Goal: Task Accomplishment & Management: Use online tool/utility

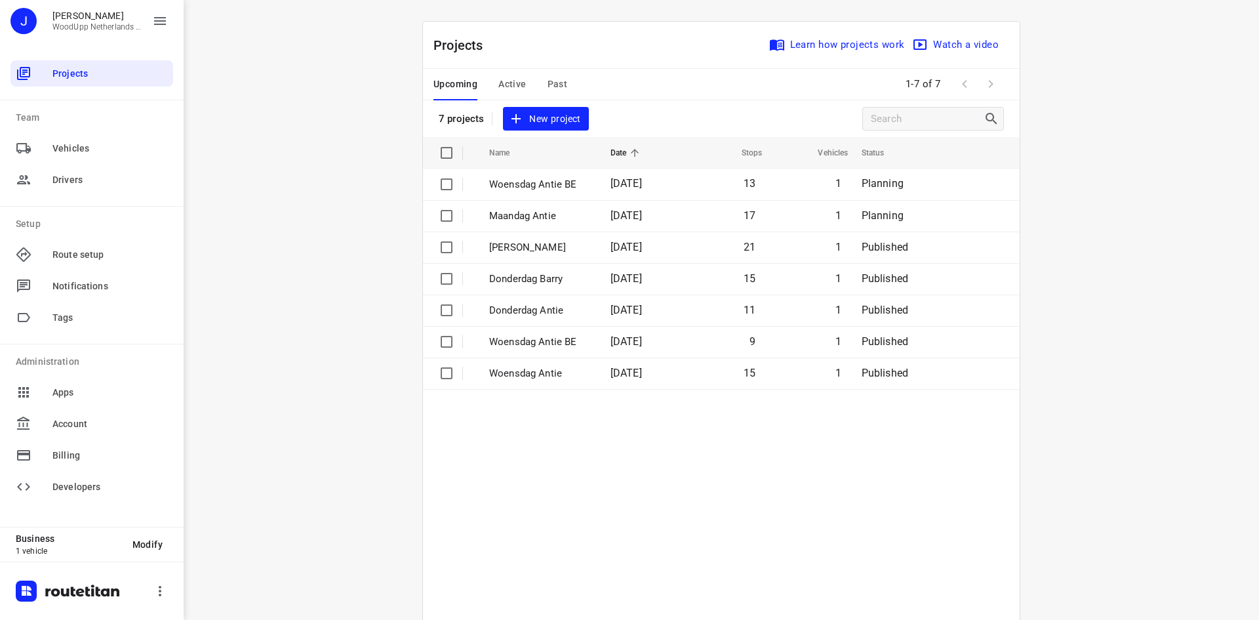
drag, startPoint x: 341, startPoint y: 205, endPoint x: 406, endPoint y: 211, distance: 65.3
click at [344, 205] on div "i © 2025 Routetitan , © Stadia Maps , © OpenMapTiles © OpenStreetMap contributo…" at bounding box center [722, 310] width 1076 height 620
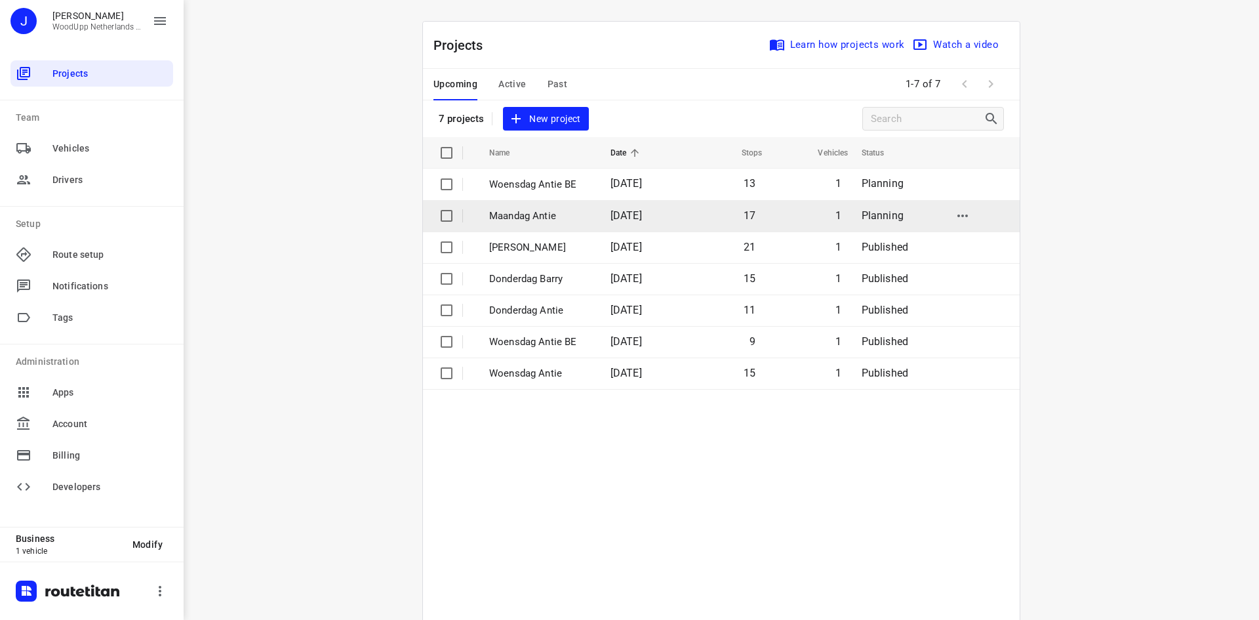
click at [491, 214] on p "Maandag Antie" at bounding box center [540, 216] width 102 height 15
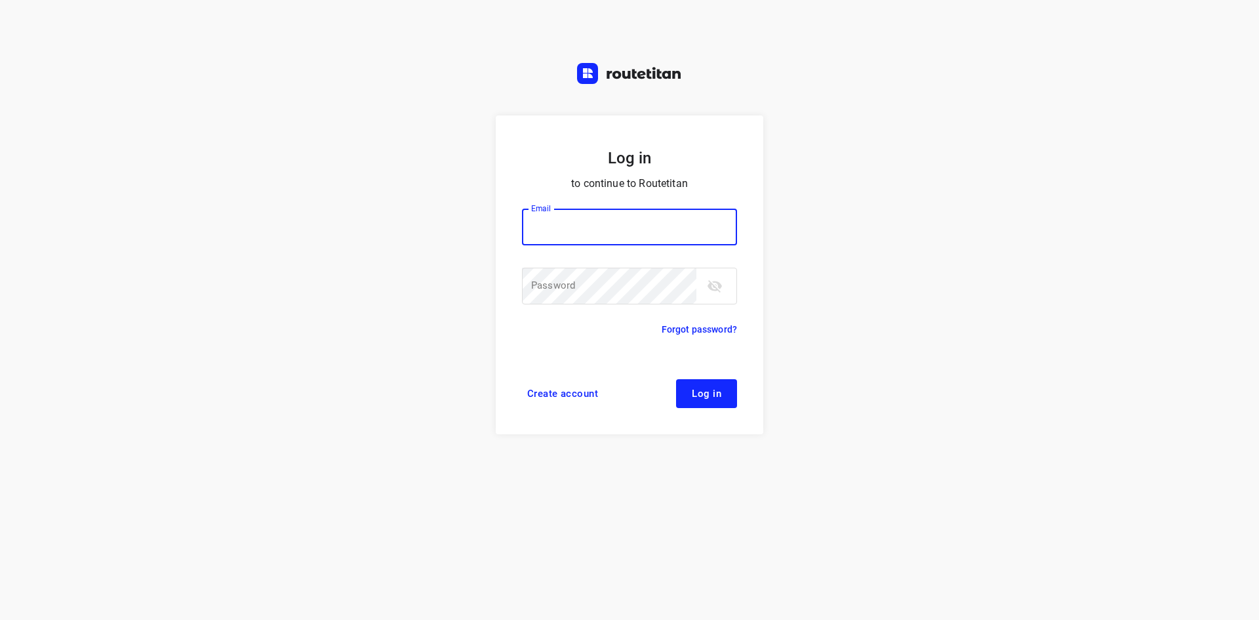
type input "[EMAIL_ADDRESS][DOMAIN_NAME]"
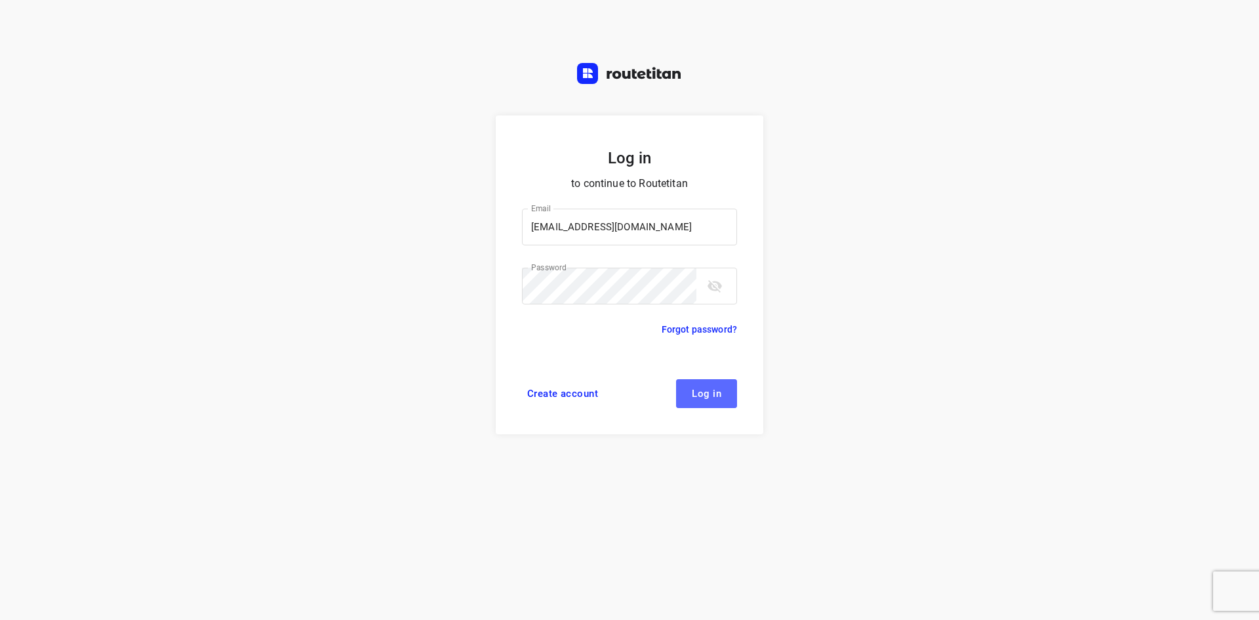
click at [698, 382] on button "Log in" at bounding box center [706, 393] width 61 height 29
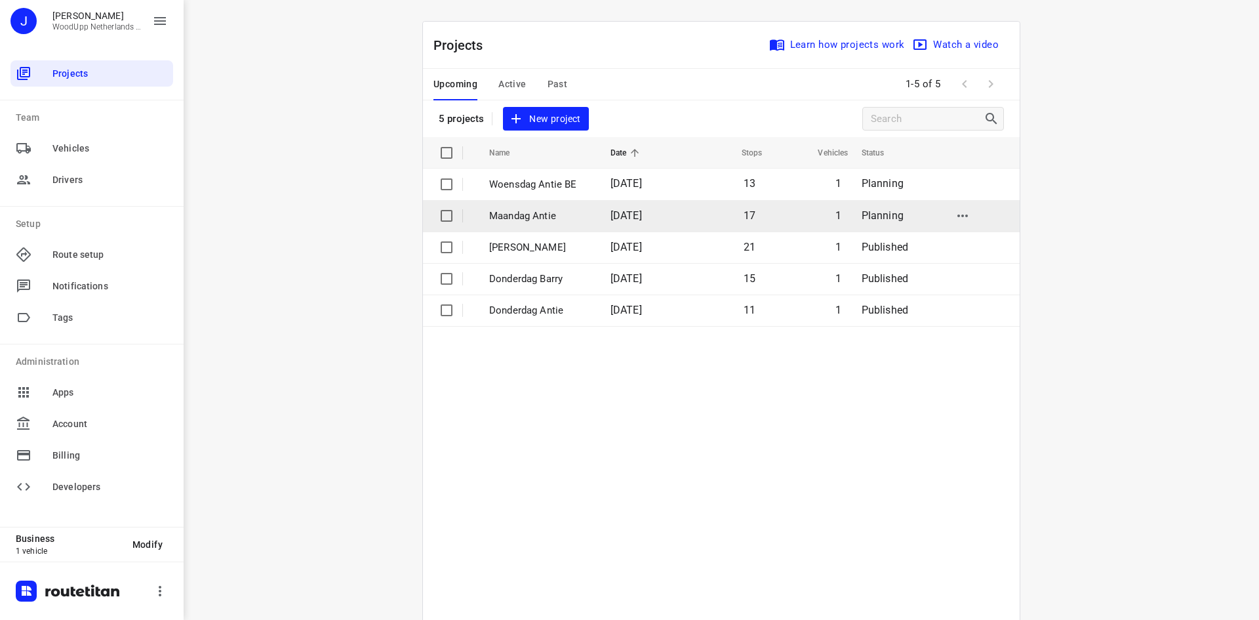
click at [554, 221] on p "Maandag Antie" at bounding box center [540, 216] width 102 height 15
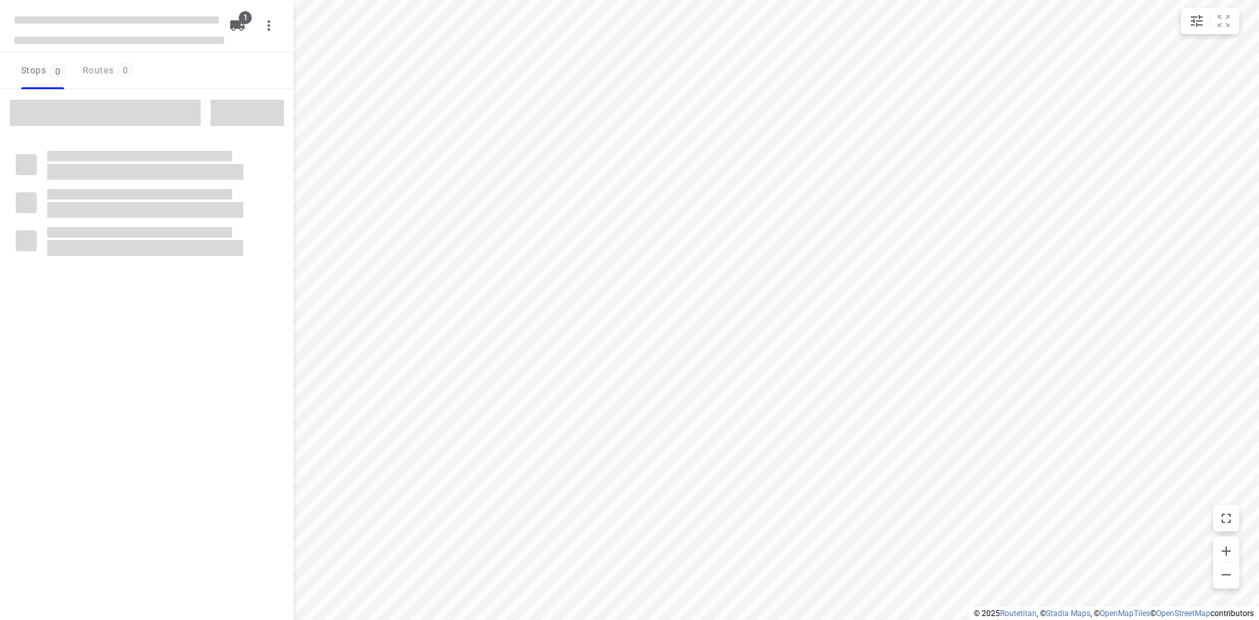
type input "distance"
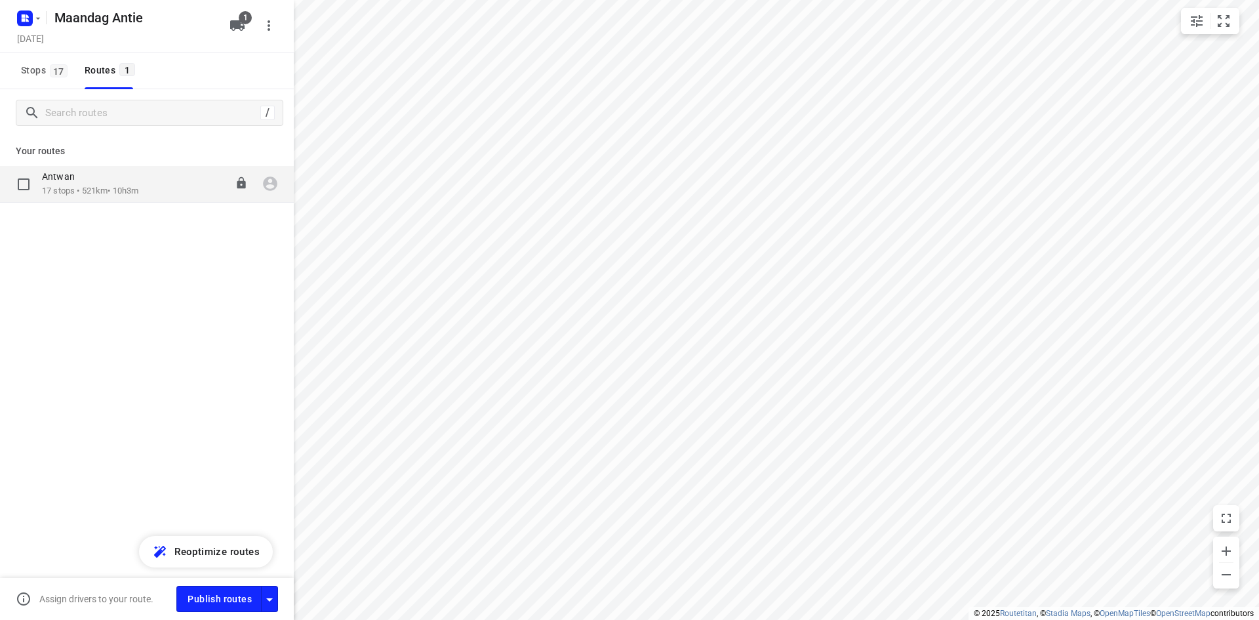
click at [124, 192] on p "17 stops • 521km • 10h3m" at bounding box center [90, 191] width 96 height 12
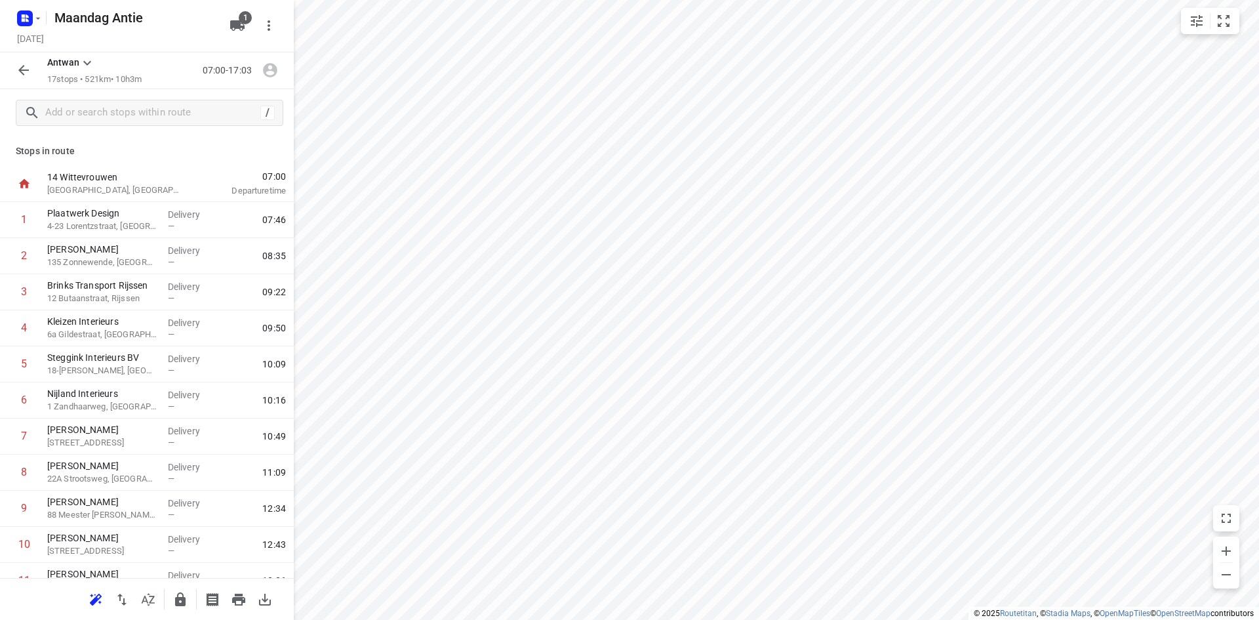
click at [22, 70] on icon "button" at bounding box center [24, 70] width 16 height 16
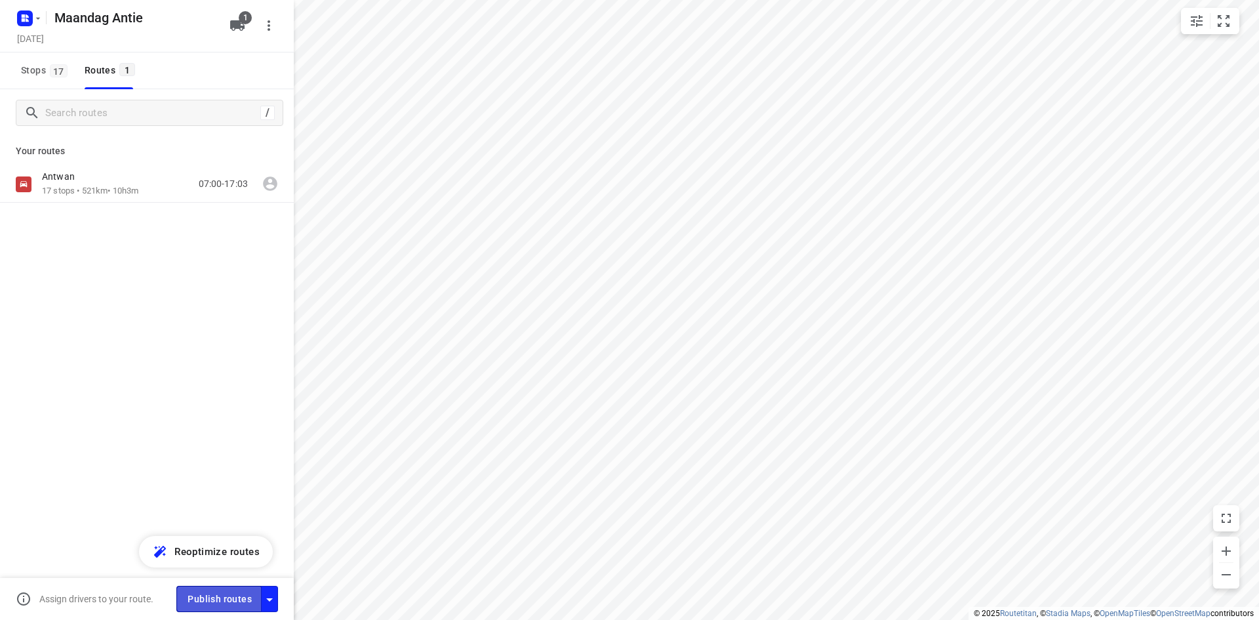
click at [217, 601] on span "Publish routes" at bounding box center [220, 599] width 64 height 16
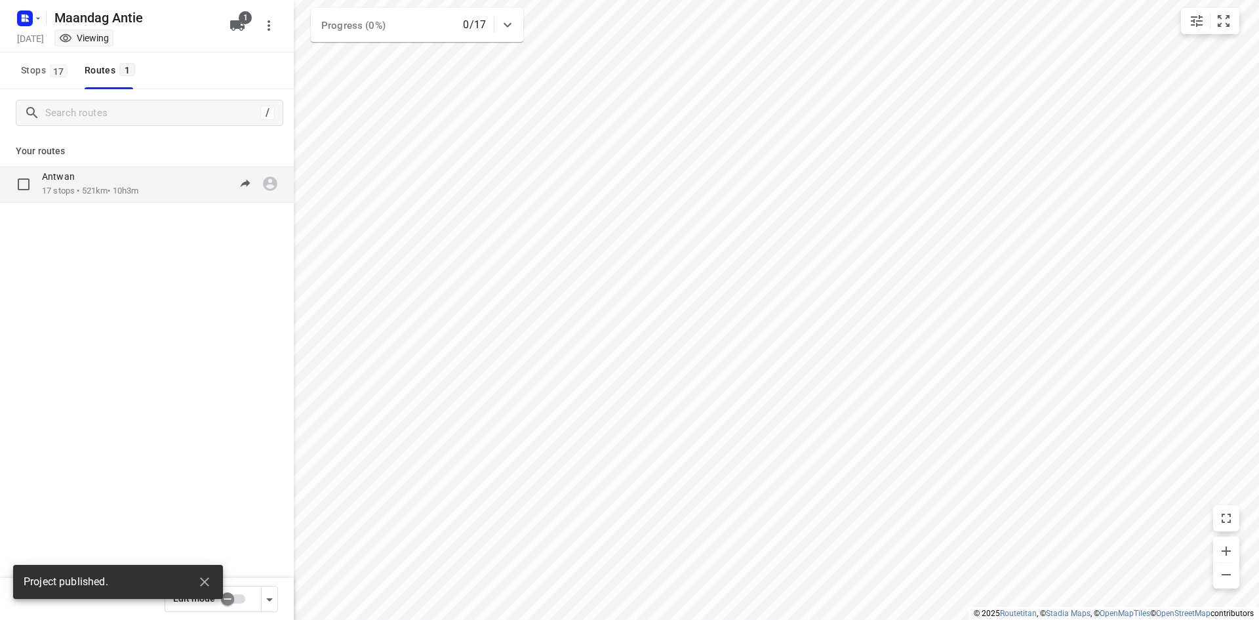
click at [127, 192] on p "17 stops • 521km • 10h3m" at bounding box center [90, 191] width 96 height 12
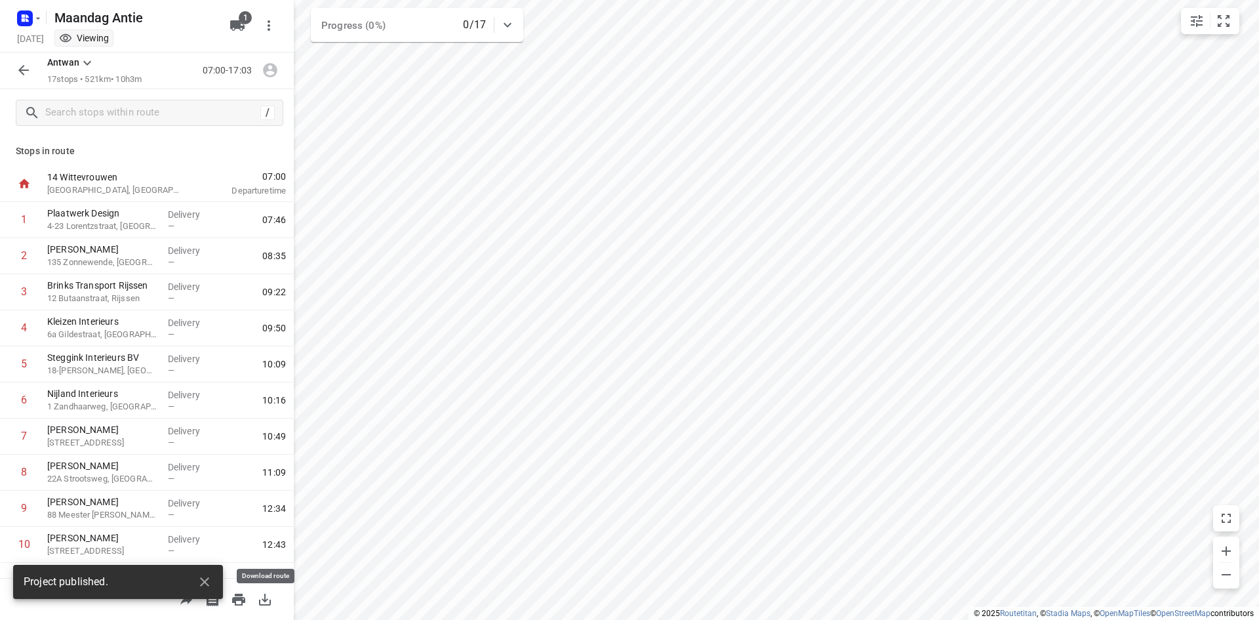
click at [270, 599] on icon "button" at bounding box center [265, 600] width 16 height 16
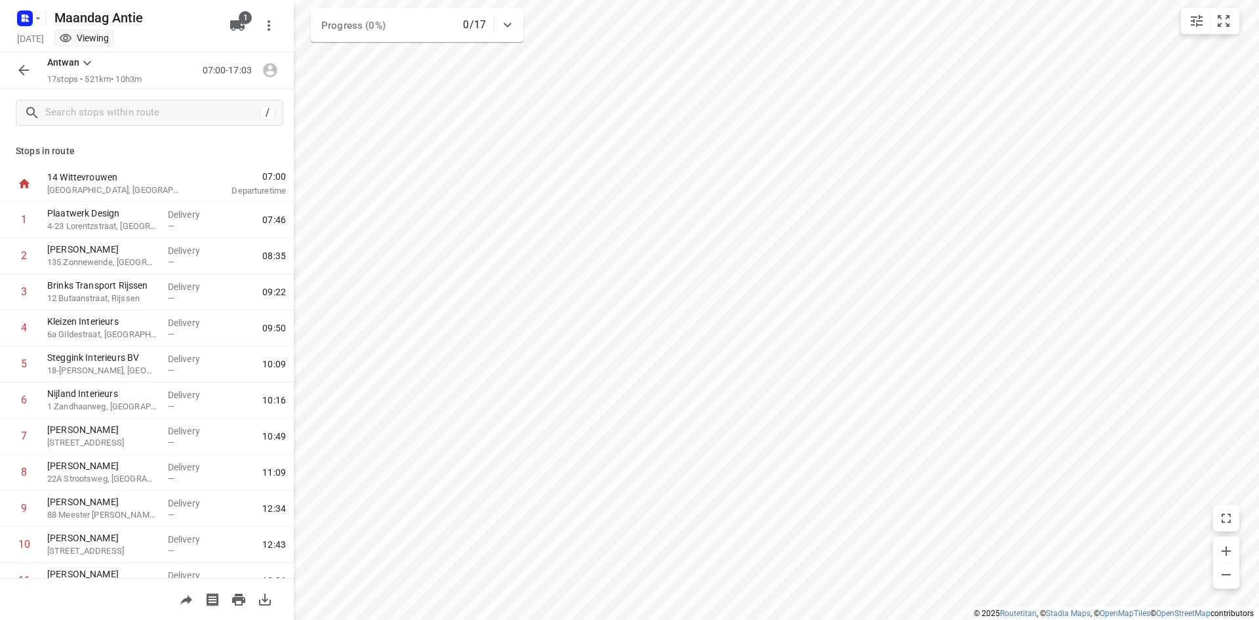
drag, startPoint x: 62, startPoint y: 131, endPoint x: 49, endPoint y: 126, distance: 13.9
click at [62, 131] on div "/" at bounding box center [147, 112] width 294 height 47
click at [12, 79] on div at bounding box center [23, 70] width 26 height 26
click at [19, 69] on icon "button" at bounding box center [24, 70] width 16 height 16
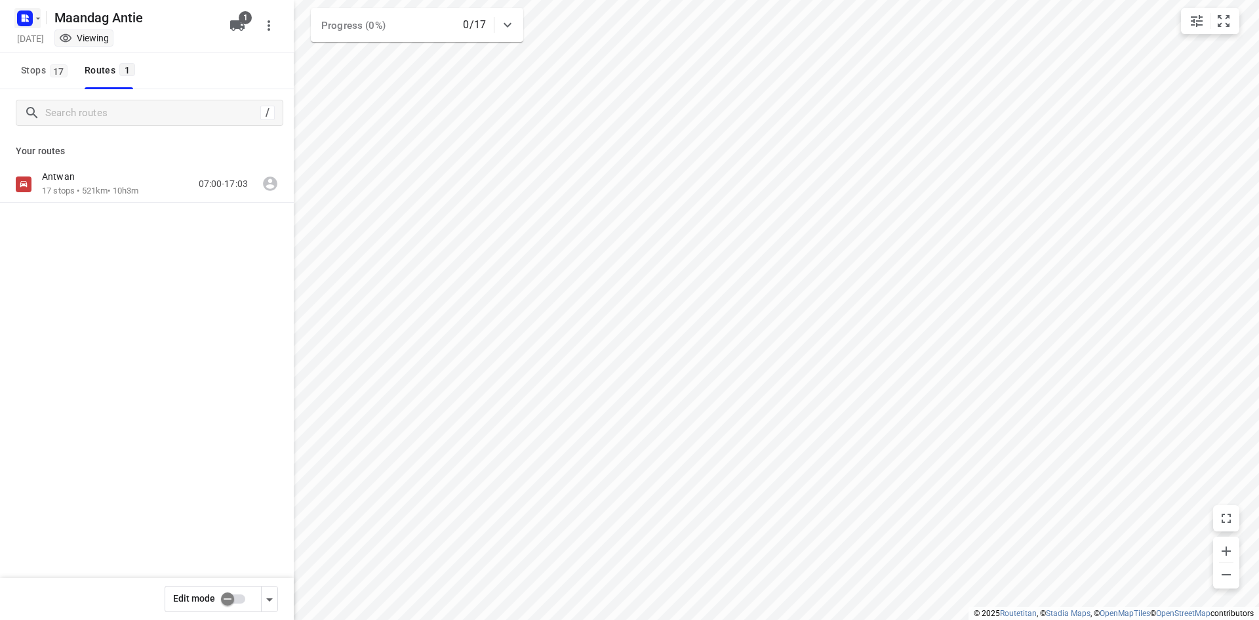
click at [27, 21] on icon "button" at bounding box center [27, 19] width 3 height 3
click at [41, 43] on span "Back to projects" at bounding box center [133, 46] width 214 height 15
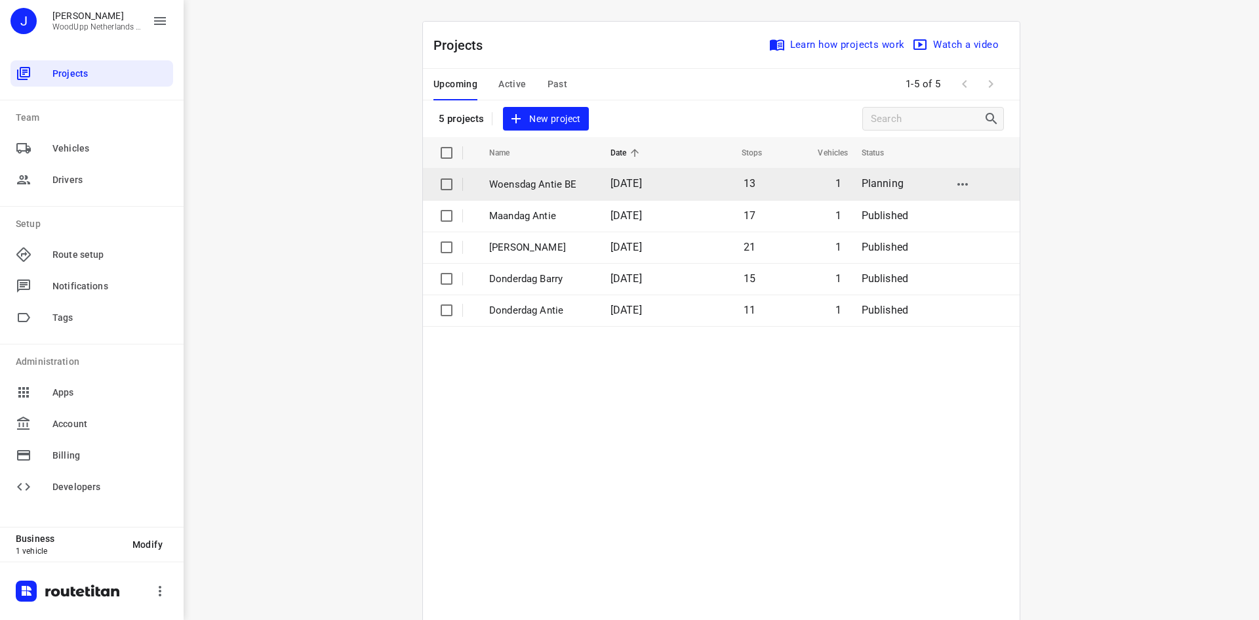
click at [533, 183] on p "Woensdag Antie BE" at bounding box center [540, 184] width 102 height 15
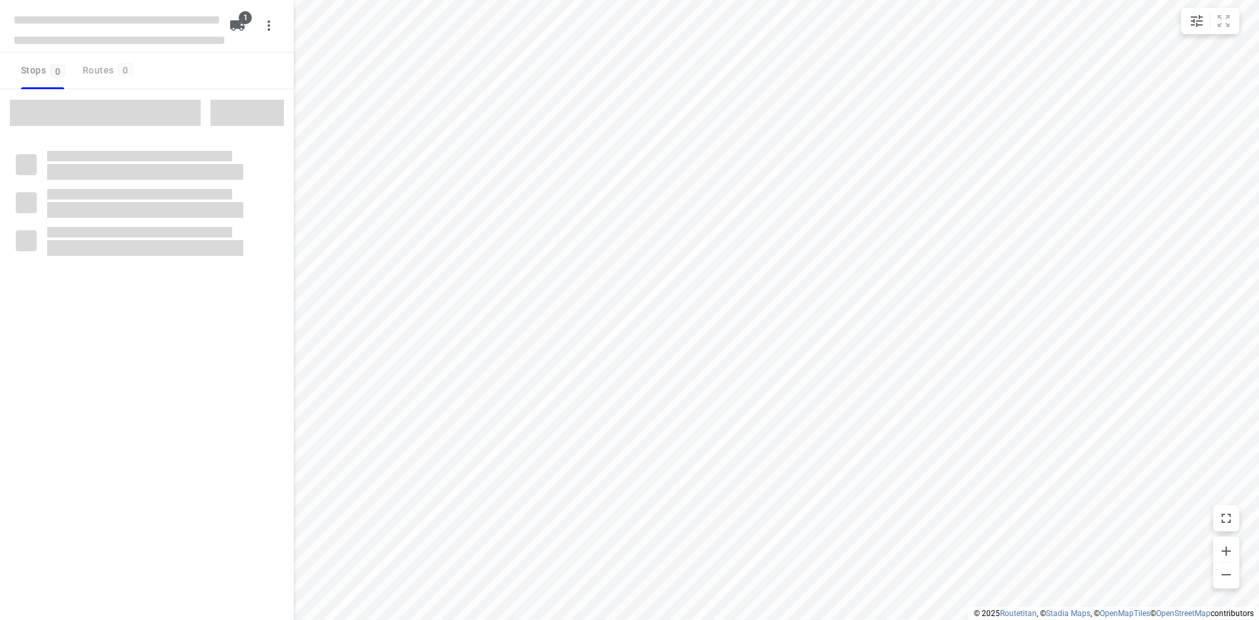
type input "distance"
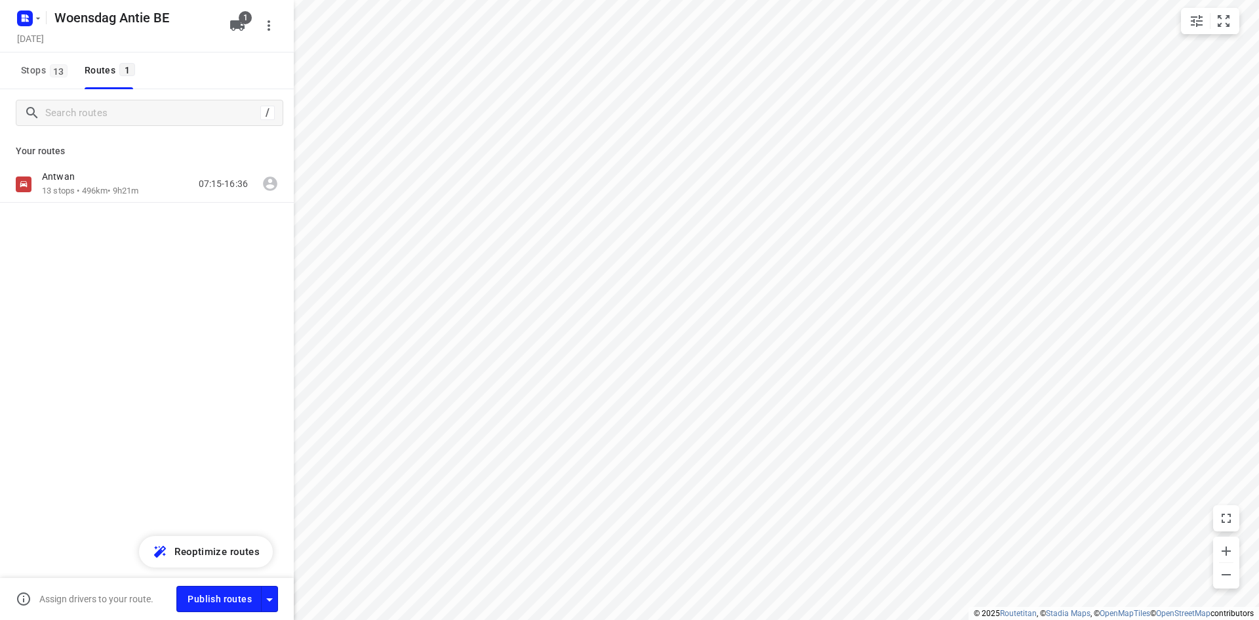
click at [146, 204] on div "Antwan 13 stops • 496km • 9h21m 07:15-16:36" at bounding box center [147, 230] width 294 height 129
click at [151, 184] on div "Antwan 13 stops • 496km • 9h21m 07:15-16:36" at bounding box center [168, 184] width 252 height 27
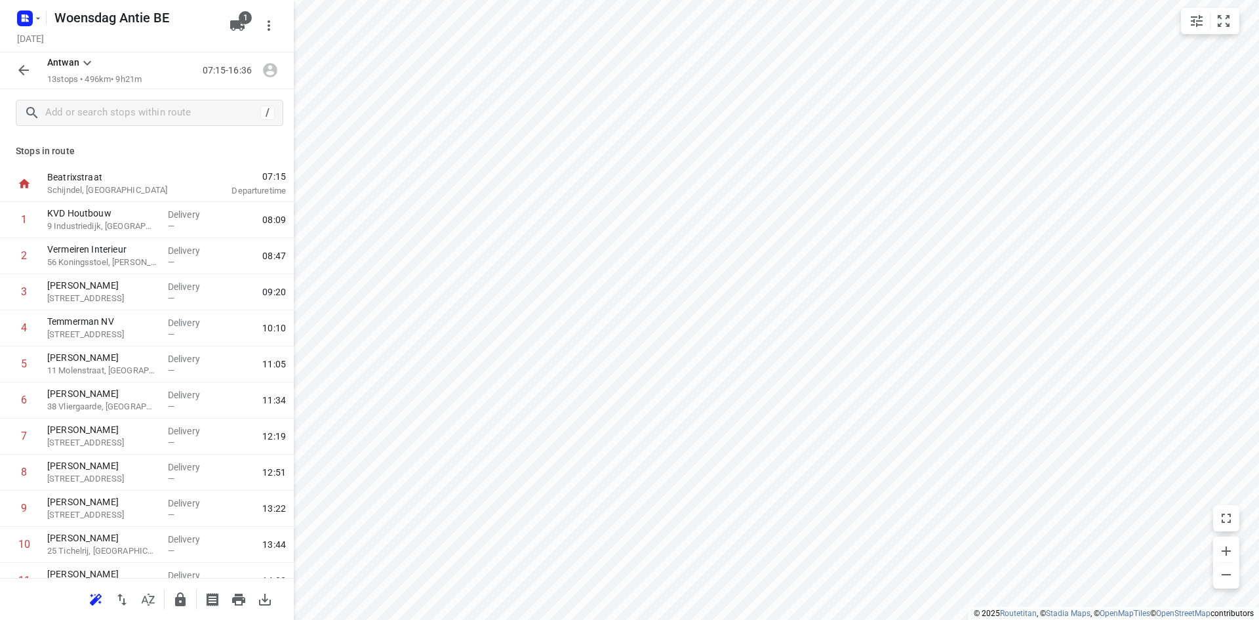
click at [26, 73] on icon "button" at bounding box center [24, 70] width 16 height 16
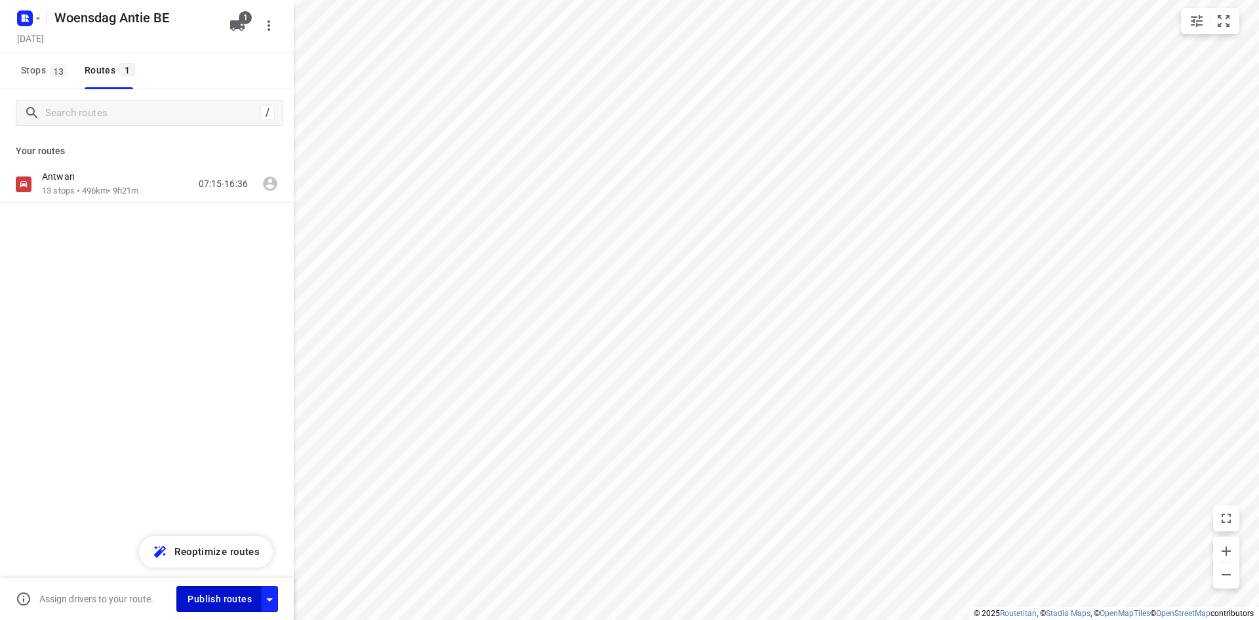
click at [224, 594] on span "Publish routes" at bounding box center [220, 599] width 64 height 16
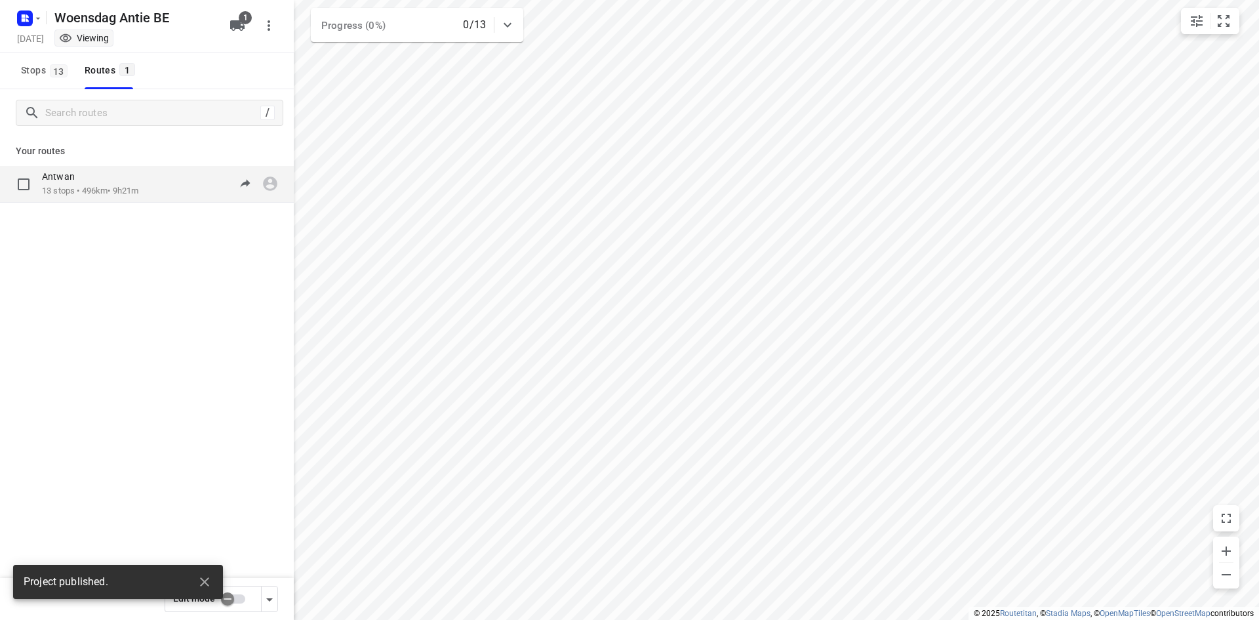
click at [155, 170] on div "Antwan 13 stops • 496km • 9h21m 07:15-16:36" at bounding box center [147, 184] width 294 height 37
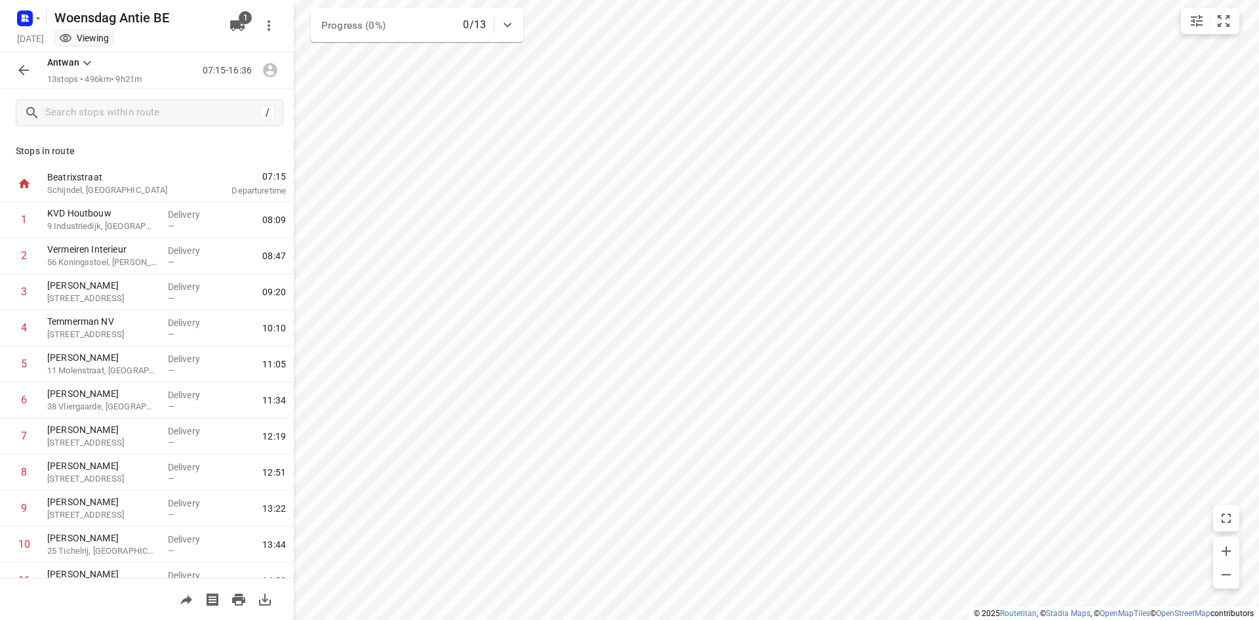
click at [268, 600] on icon "button" at bounding box center [265, 600] width 12 height 12
click at [35, 68] on button "button" at bounding box center [23, 70] width 26 height 26
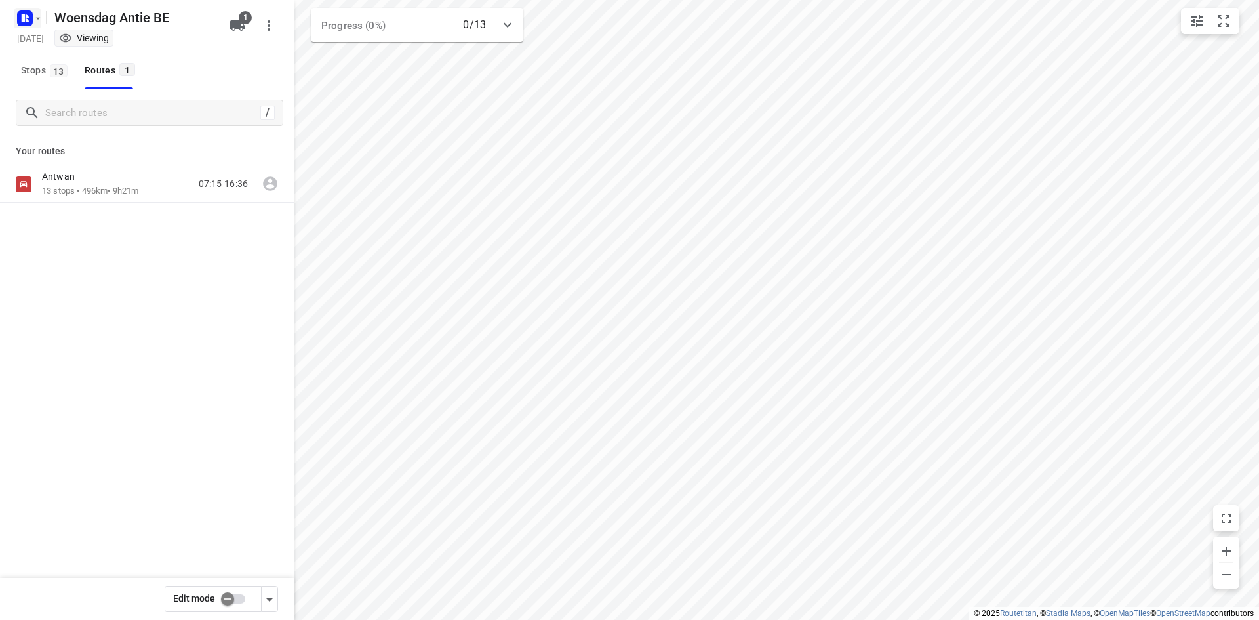
click at [35, 26] on button "button" at bounding box center [27, 18] width 26 height 21
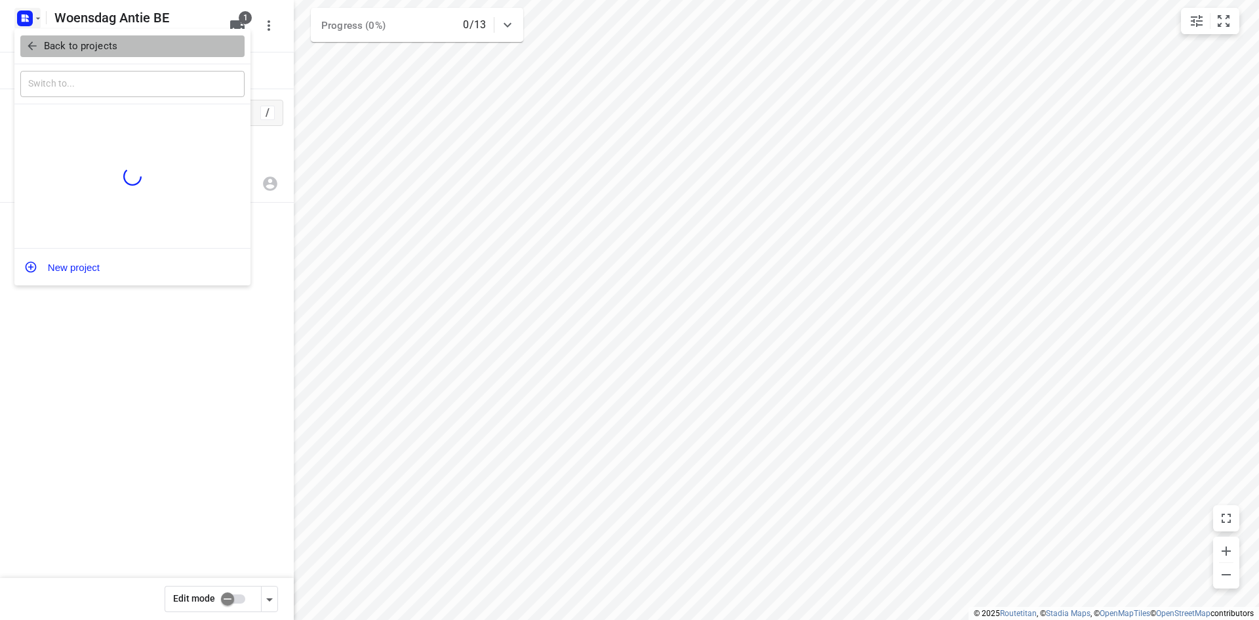
click at [45, 47] on p "Back to projects" at bounding box center [80, 46] width 73 height 15
